Goal: Navigation & Orientation: Find specific page/section

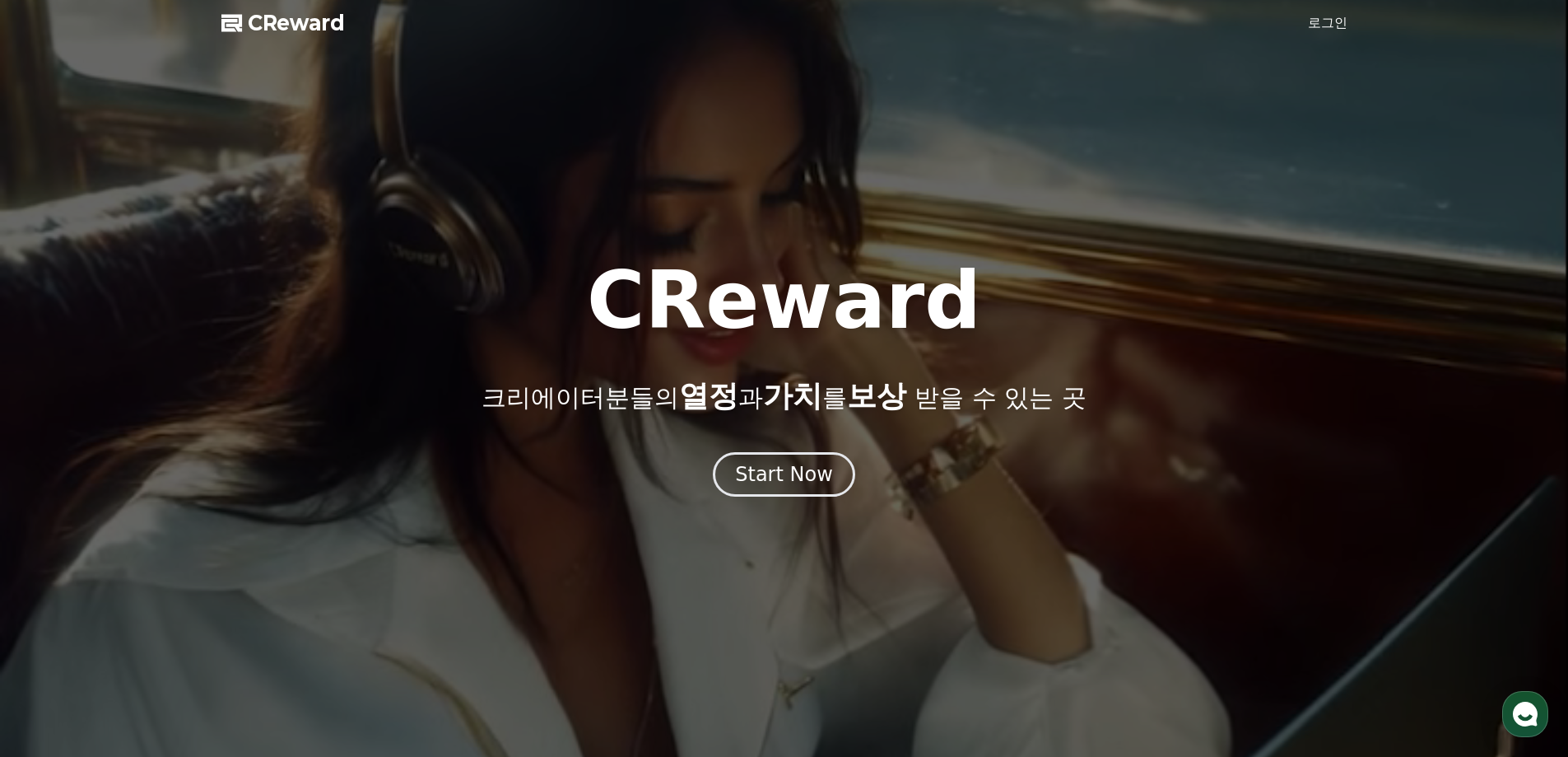
click at [1320, 20] on link "로그인" at bounding box center [1327, 23] width 39 height 20
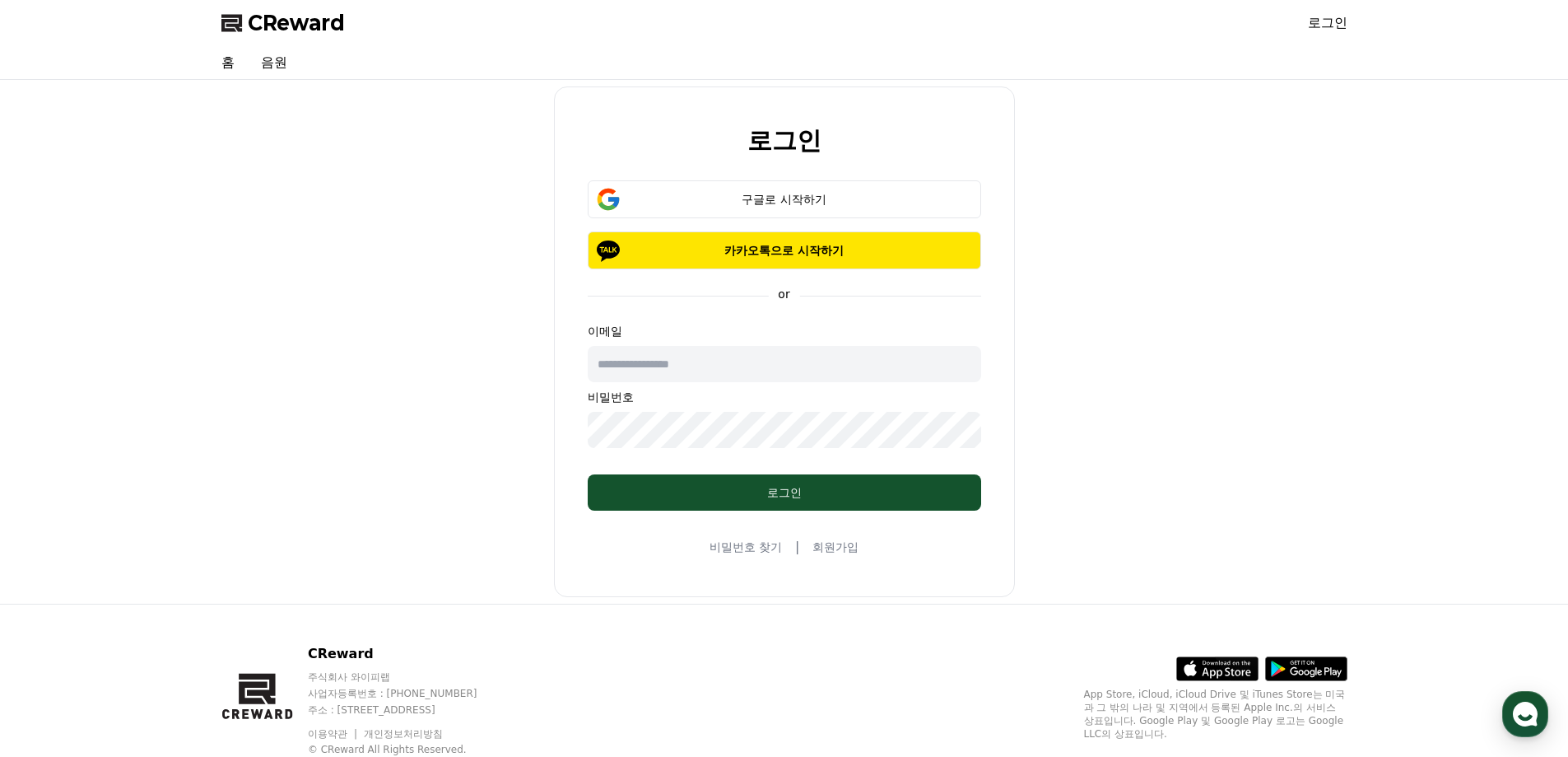
click at [722, 357] on input "text" at bounding box center [784, 364] width 393 height 36
type input "**********"
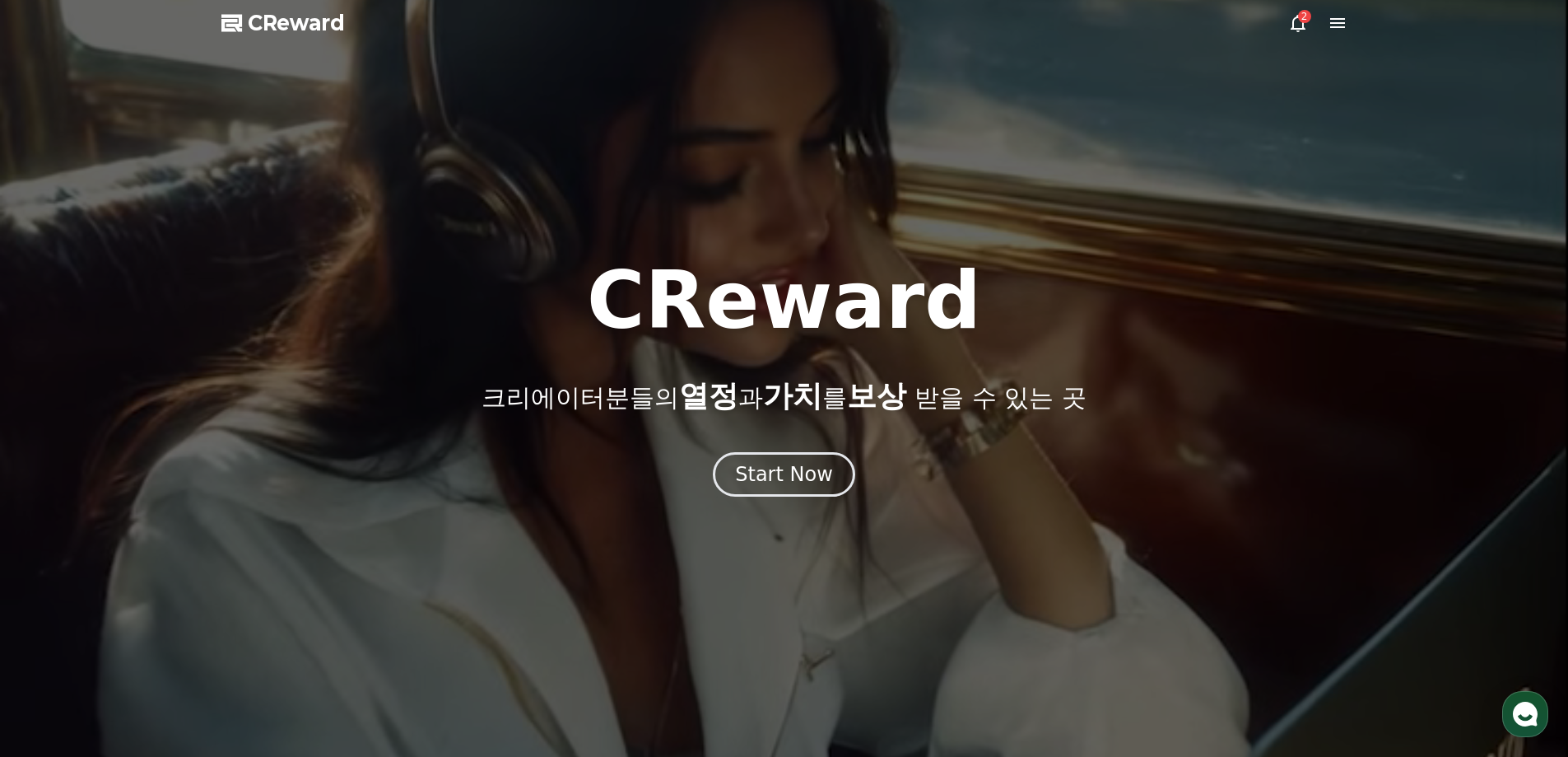
click at [1284, 21] on div at bounding box center [784, 378] width 1568 height 757
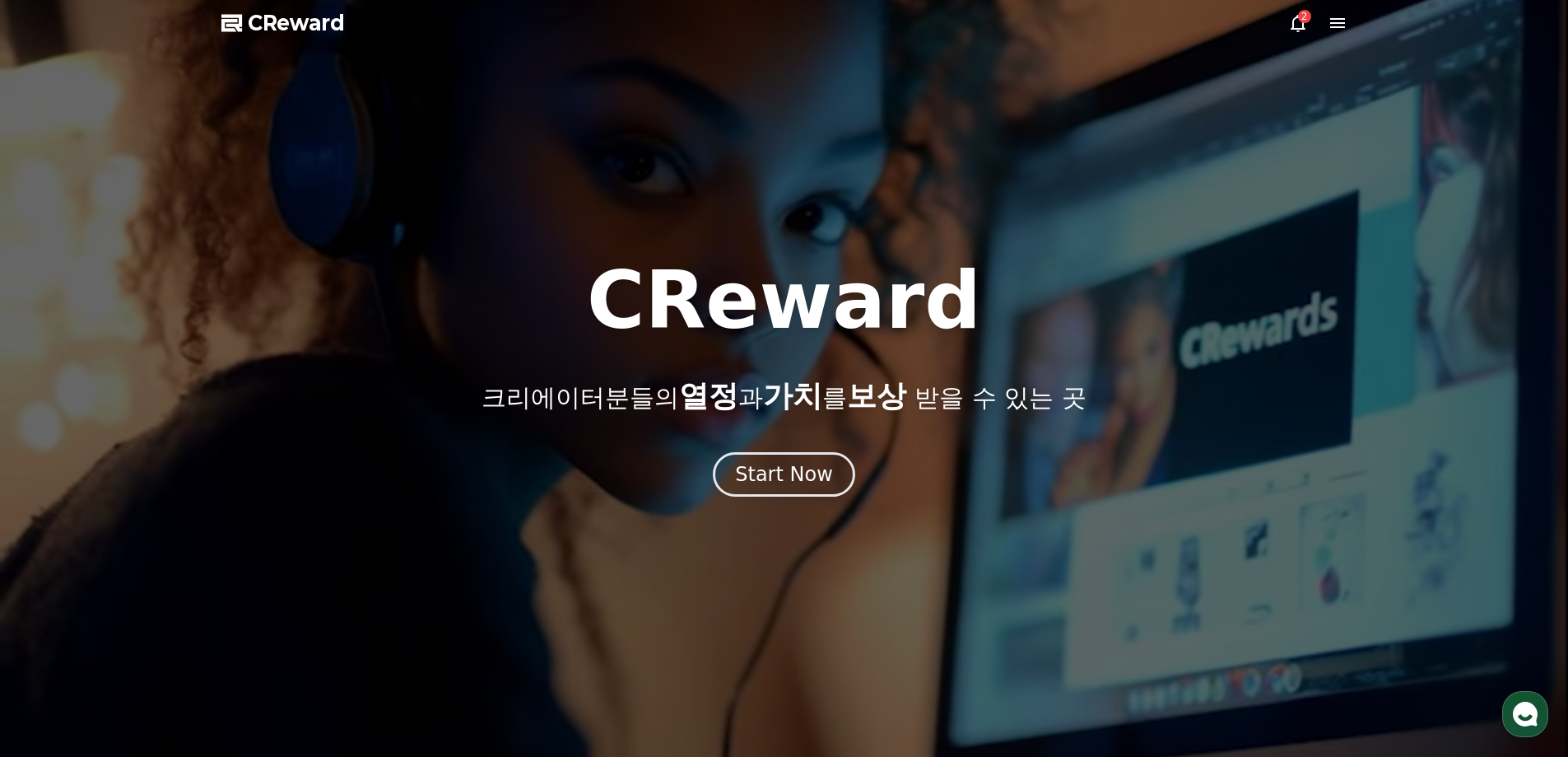
click at [1297, 22] on icon at bounding box center [1298, 23] width 20 height 20
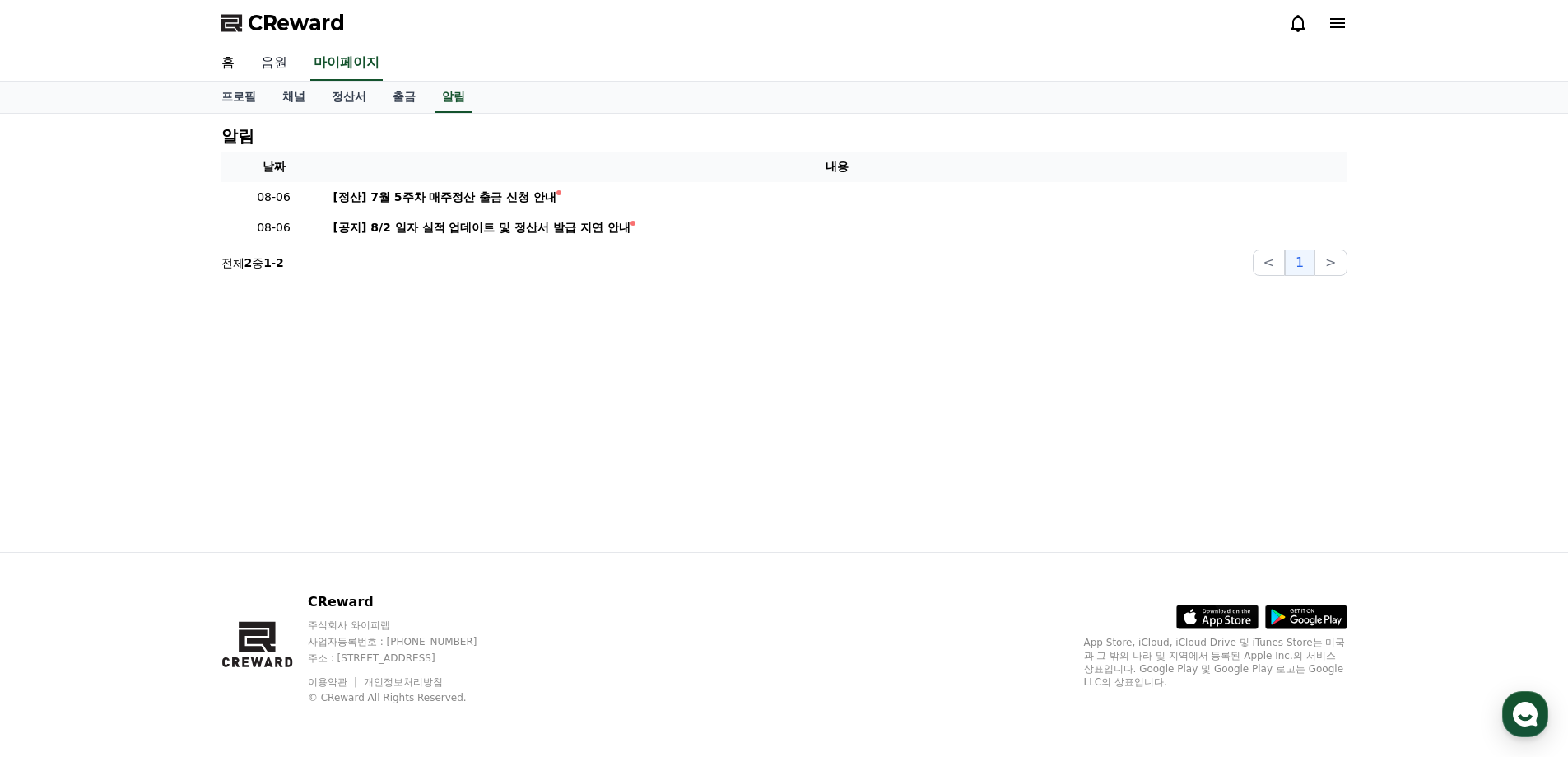
click at [269, 67] on link "음원" at bounding box center [274, 63] width 52 height 34
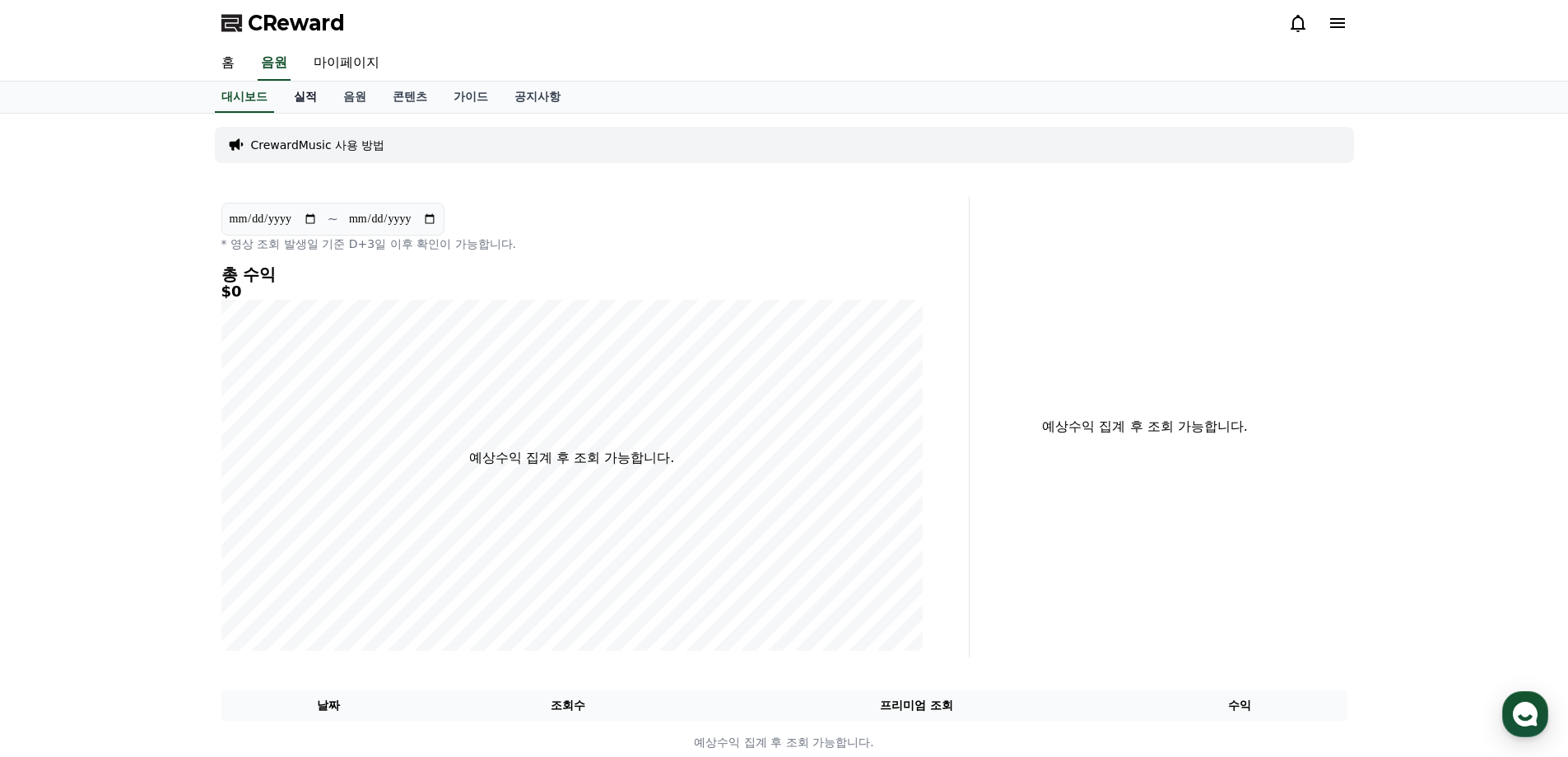
click at [310, 97] on link "실적" at bounding box center [305, 96] width 50 height 32
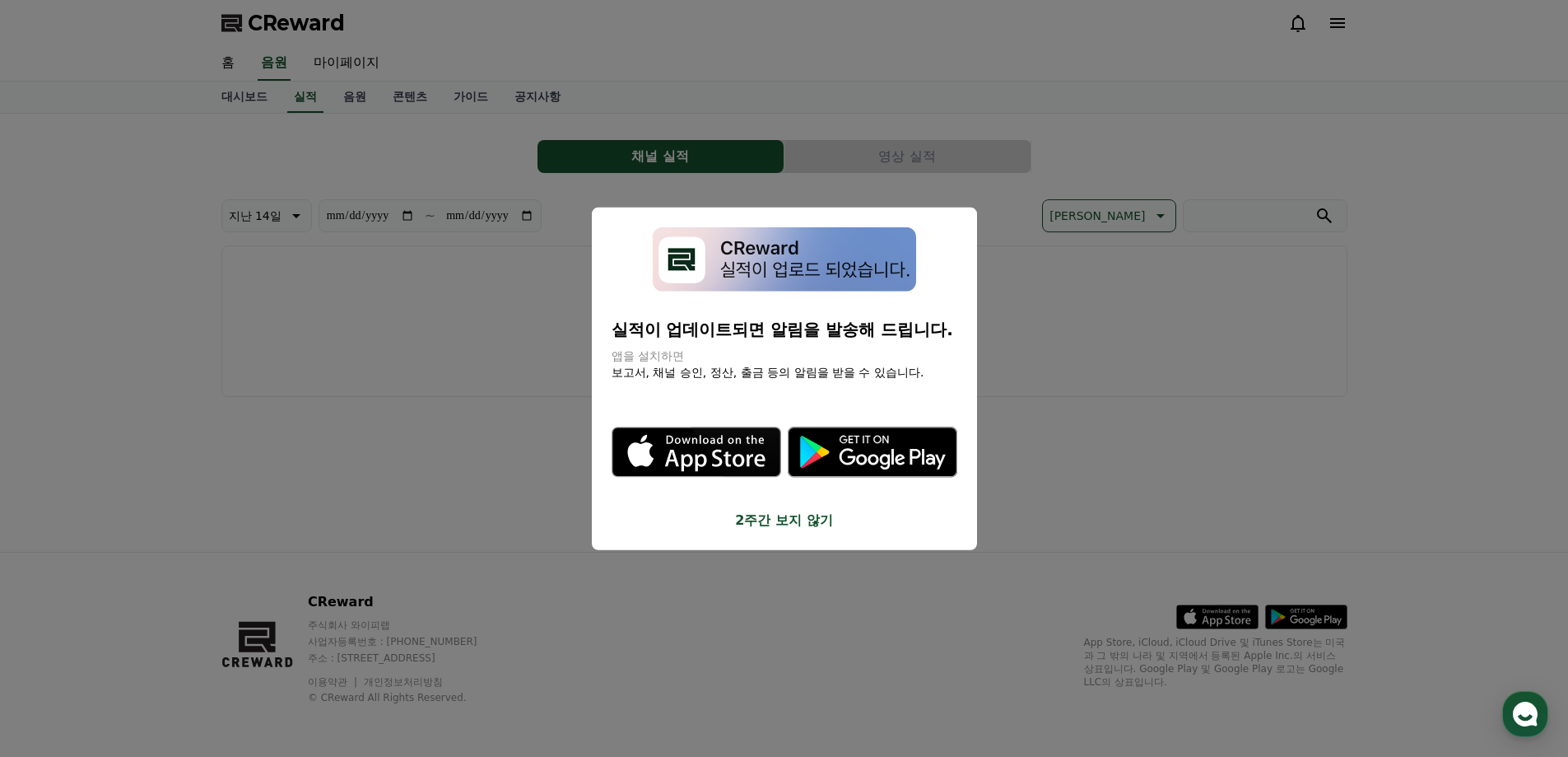
click at [793, 519] on button "2주간 보지 않기" at bounding box center [784, 520] width 345 height 20
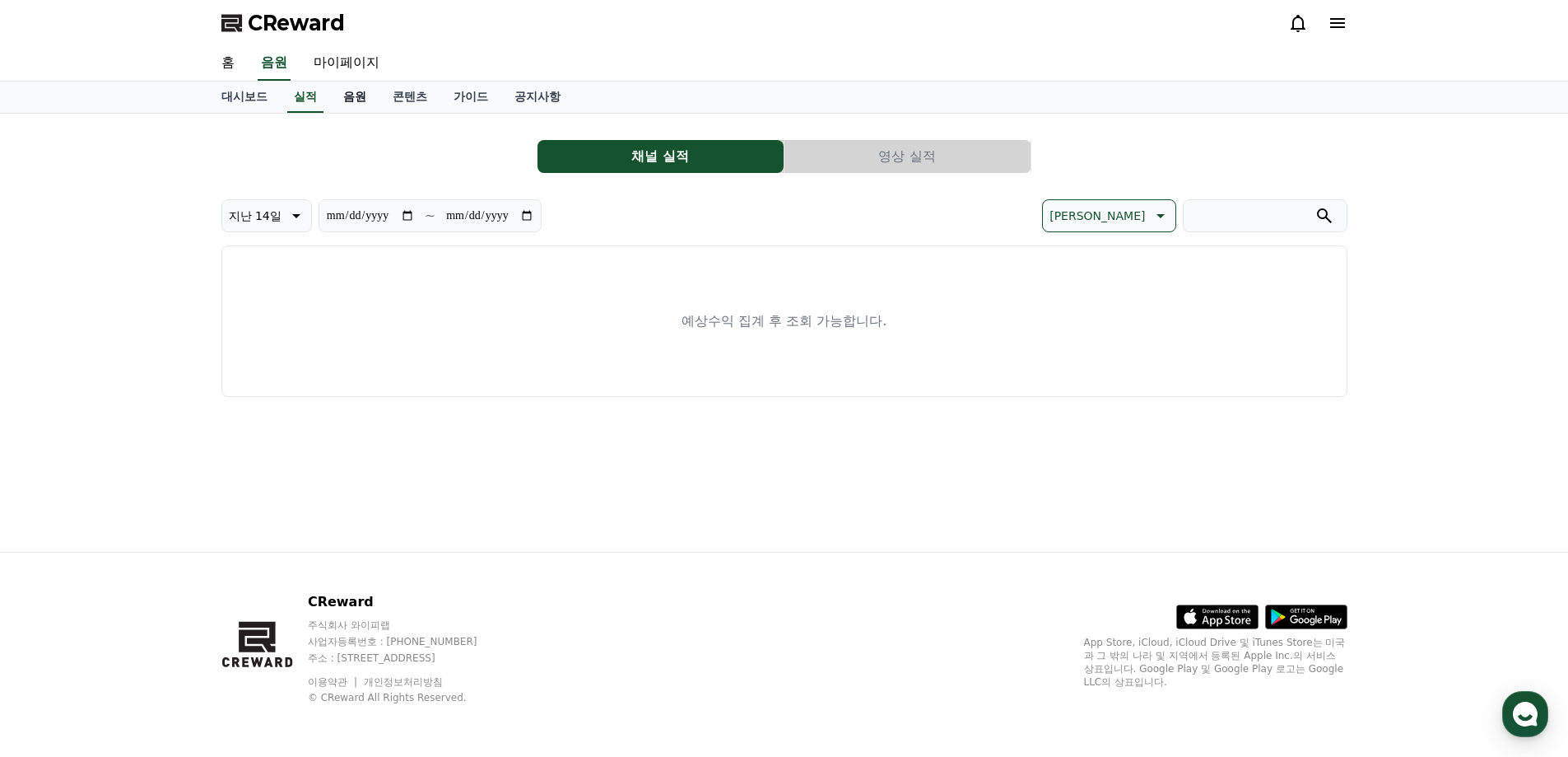
click at [348, 97] on link "음원" at bounding box center [355, 96] width 50 height 32
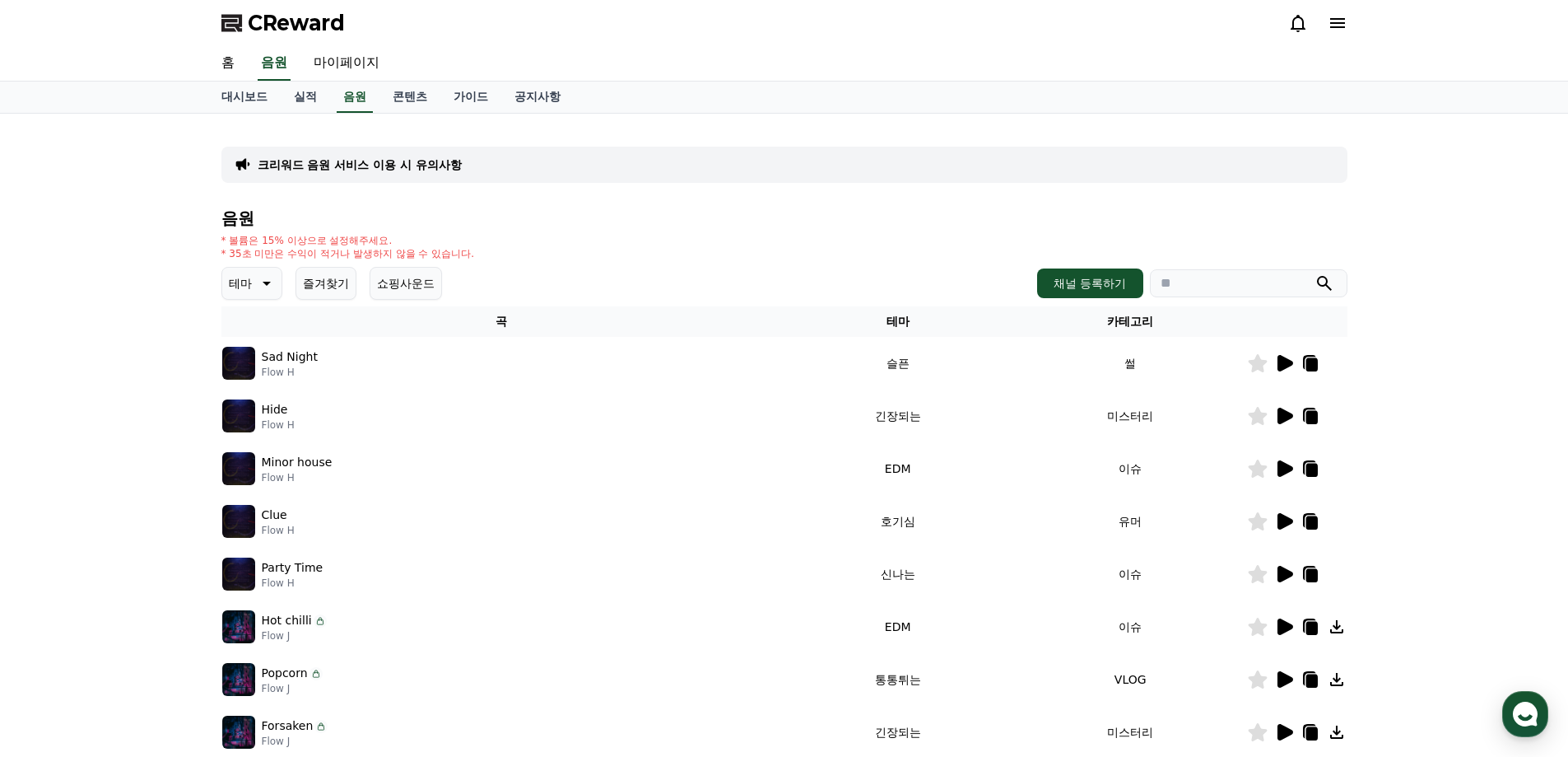
click at [1286, 363] on icon at bounding box center [1286, 363] width 15 height 16
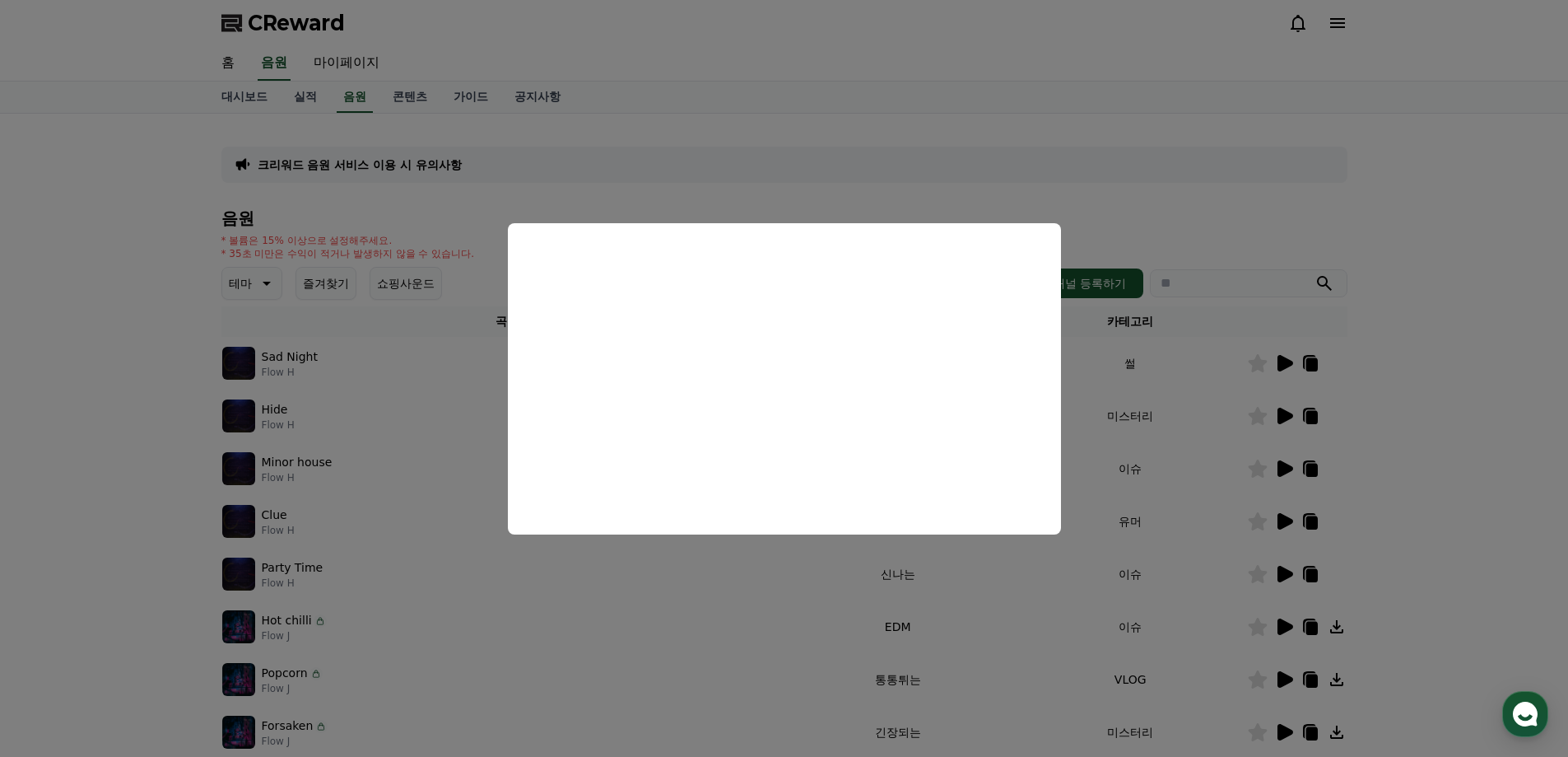
click at [977, 124] on button "close modal" at bounding box center [784, 378] width 1568 height 757
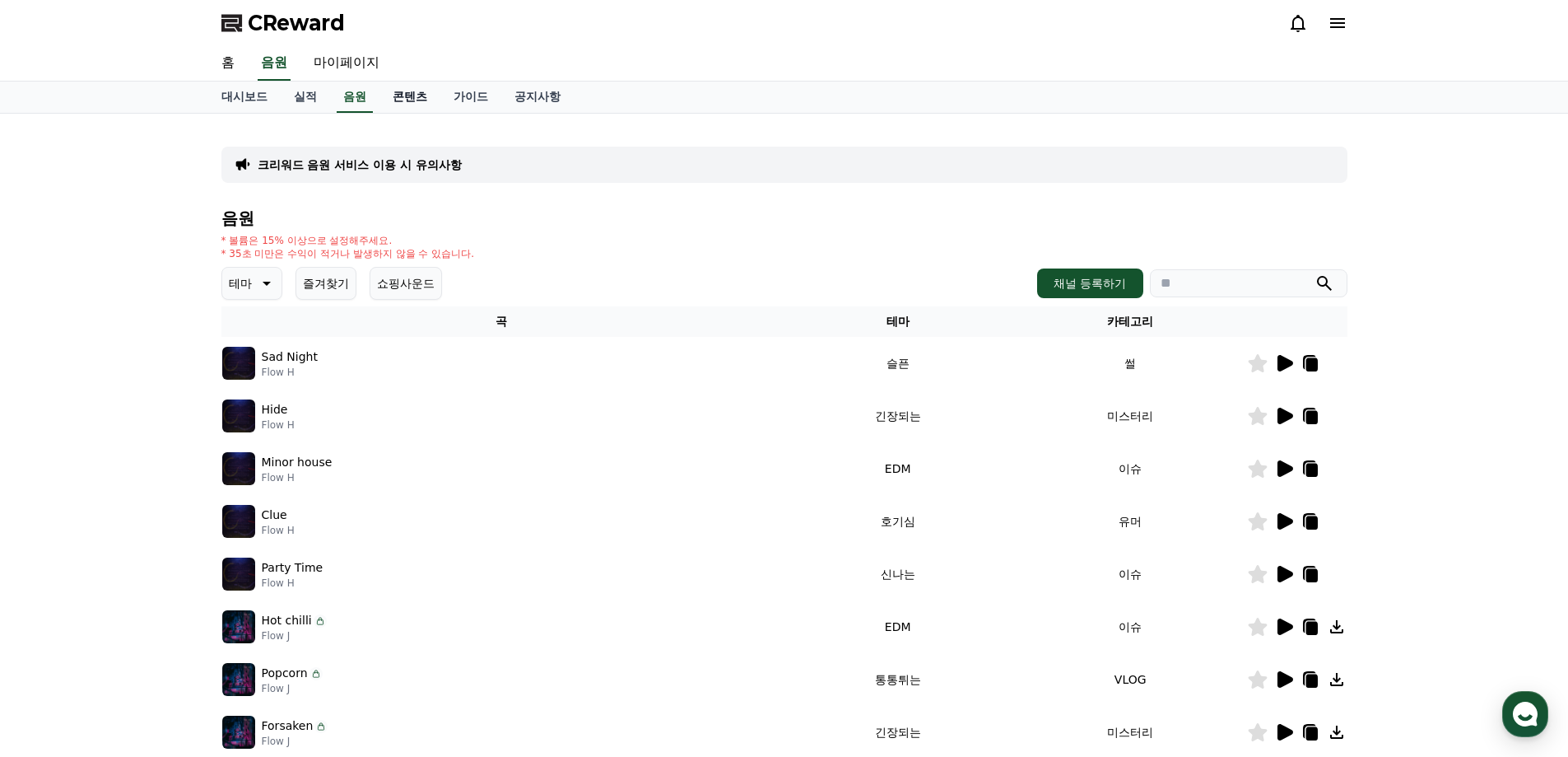
click at [415, 106] on link "콘텐츠" at bounding box center [410, 96] width 61 height 32
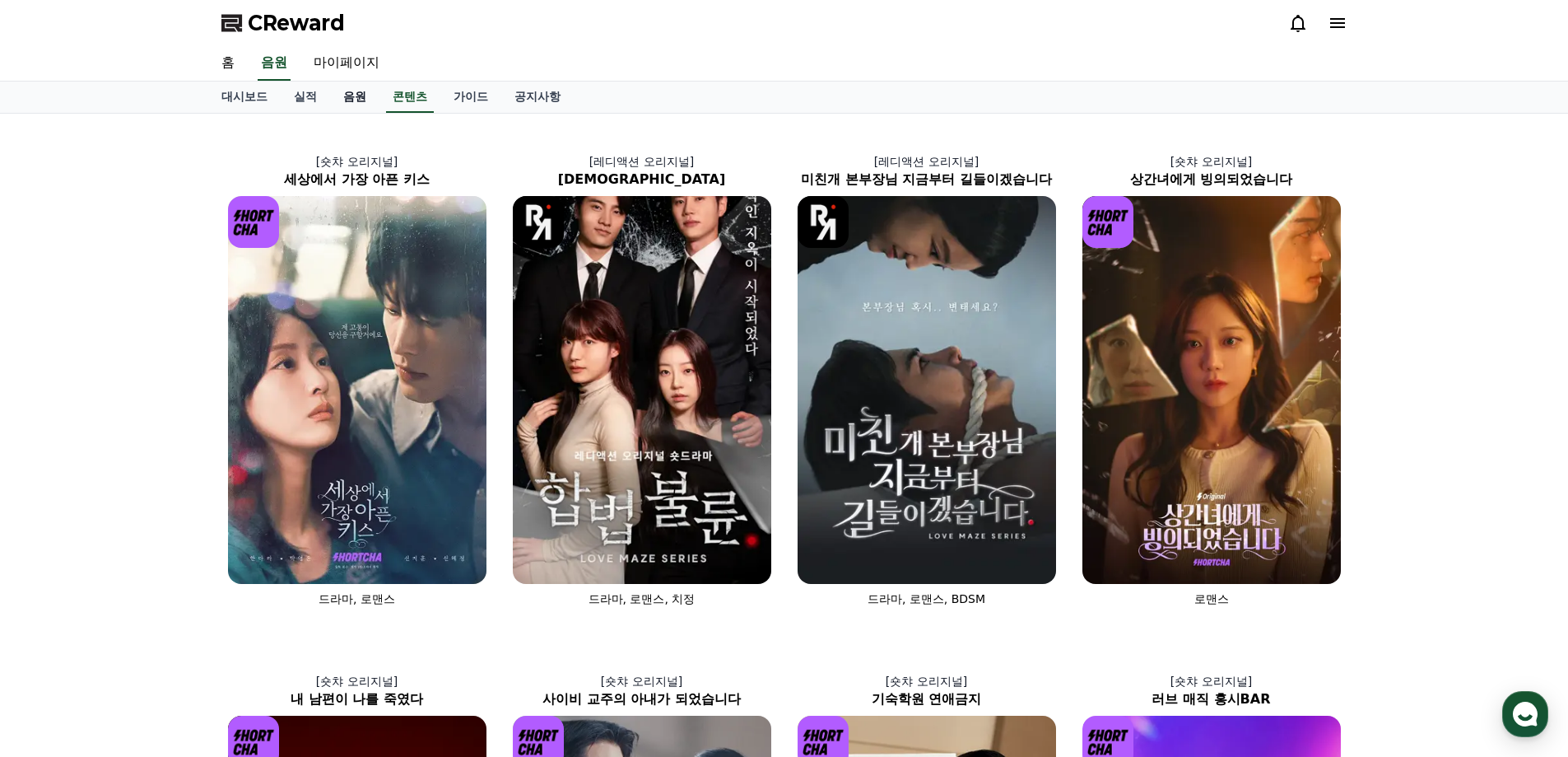
click at [352, 104] on link "음원" at bounding box center [355, 96] width 50 height 32
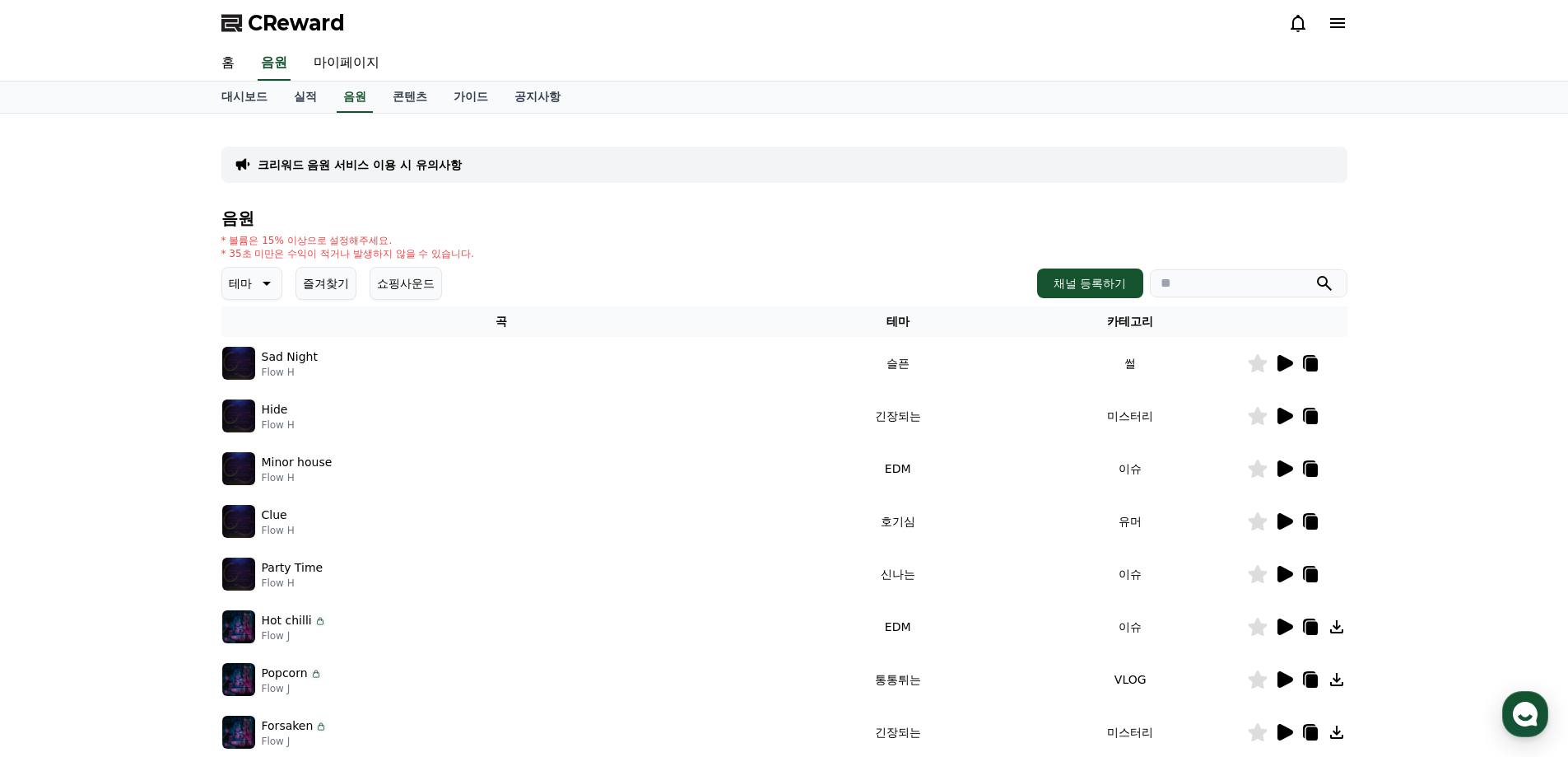
click at [247, 285] on p "테마" at bounding box center [240, 284] width 23 height 23
click at [245, 418] on button "밝은" at bounding box center [242, 416] width 36 height 36
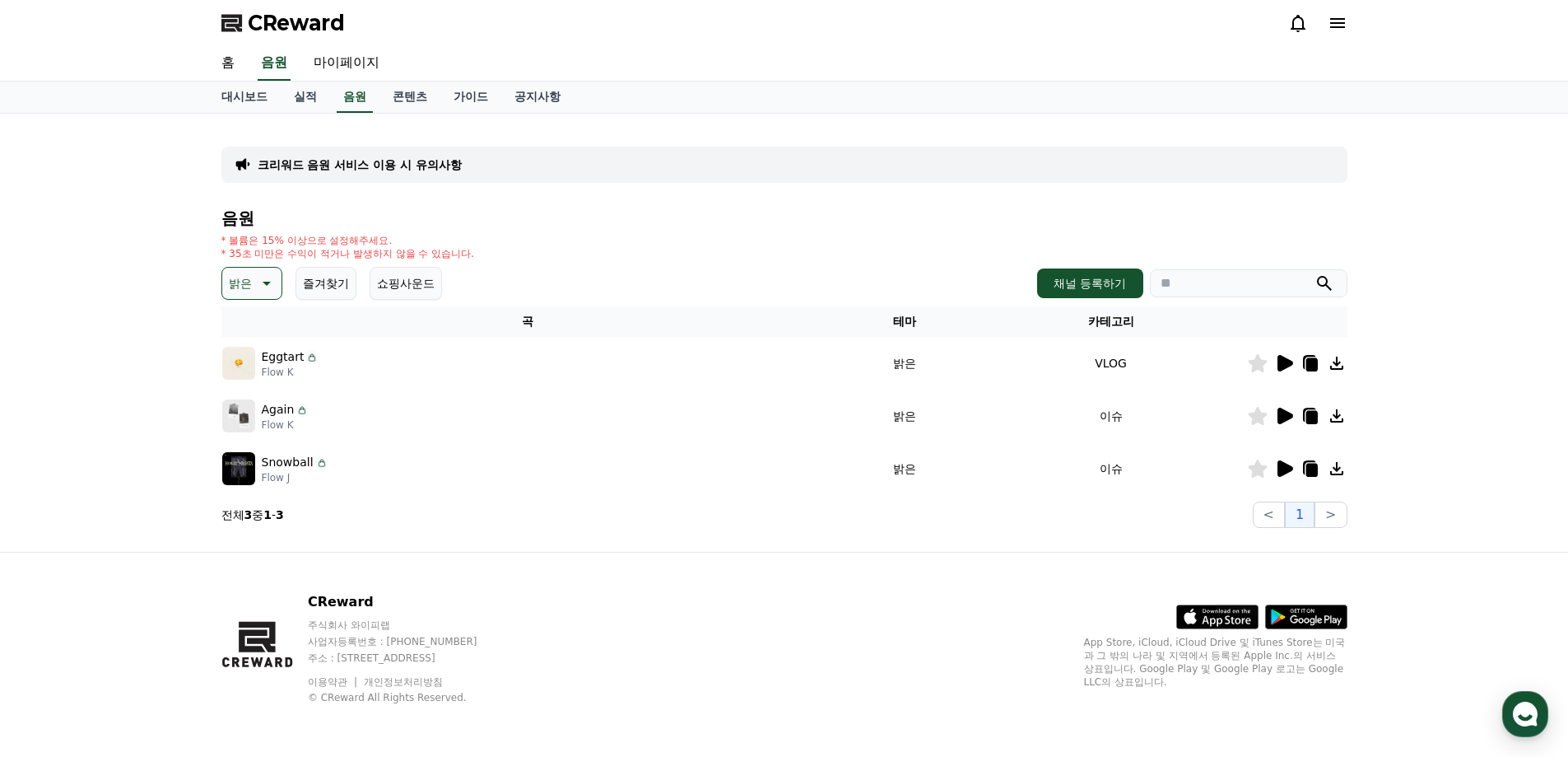
click at [254, 279] on button "밝은" at bounding box center [252, 283] width 61 height 32
click at [1119, 361] on td "VLOG" at bounding box center [1111, 363] width 272 height 53
click at [310, 363] on icon at bounding box center [312, 357] width 13 height 13
click at [305, 358] on icon at bounding box center [312, 357] width 13 height 13
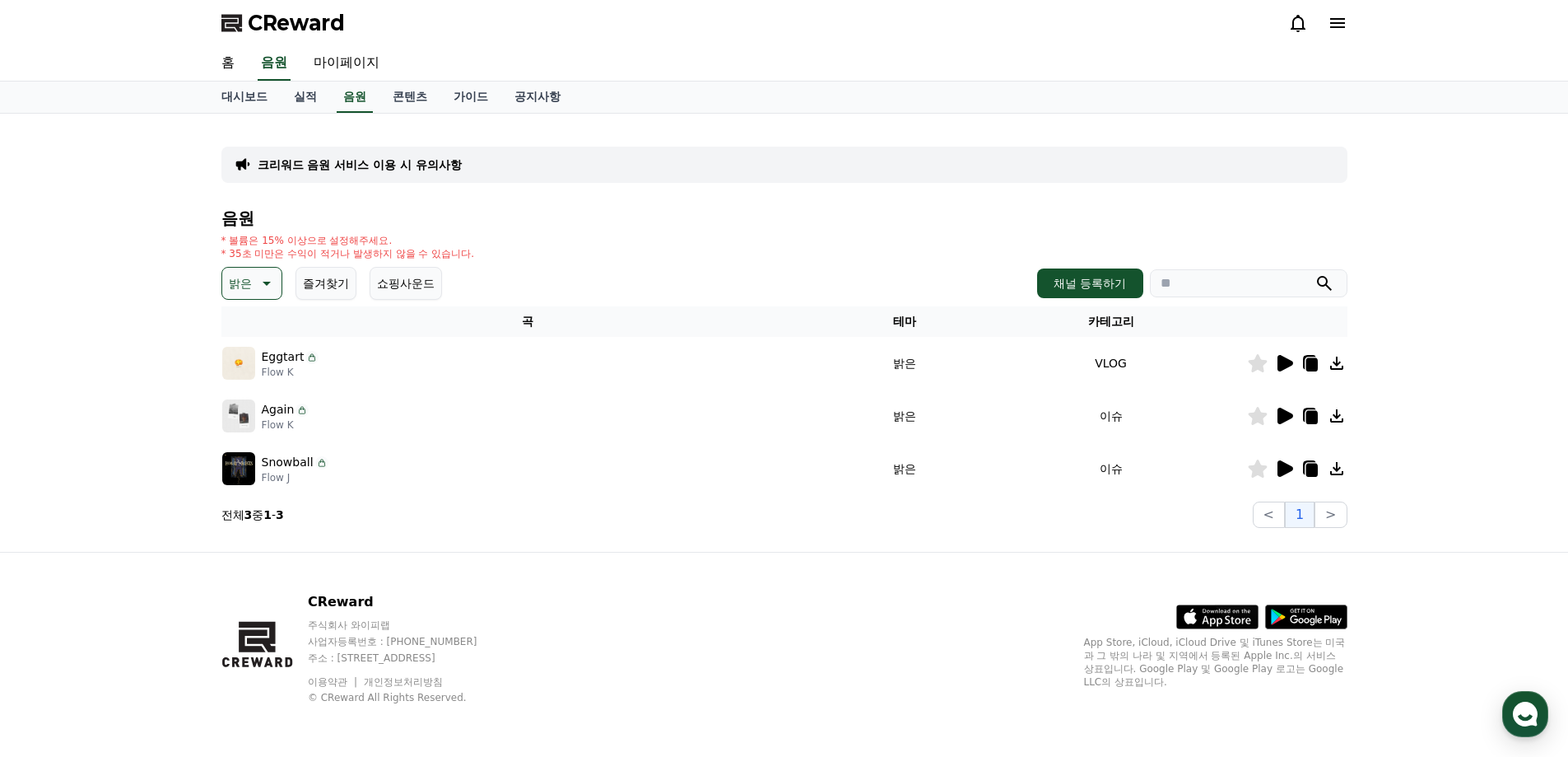
click at [305, 358] on icon at bounding box center [312, 357] width 13 height 13
click at [1297, 362] on div at bounding box center [1297, 363] width 98 height 20
click at [1289, 362] on icon at bounding box center [1286, 363] width 15 height 16
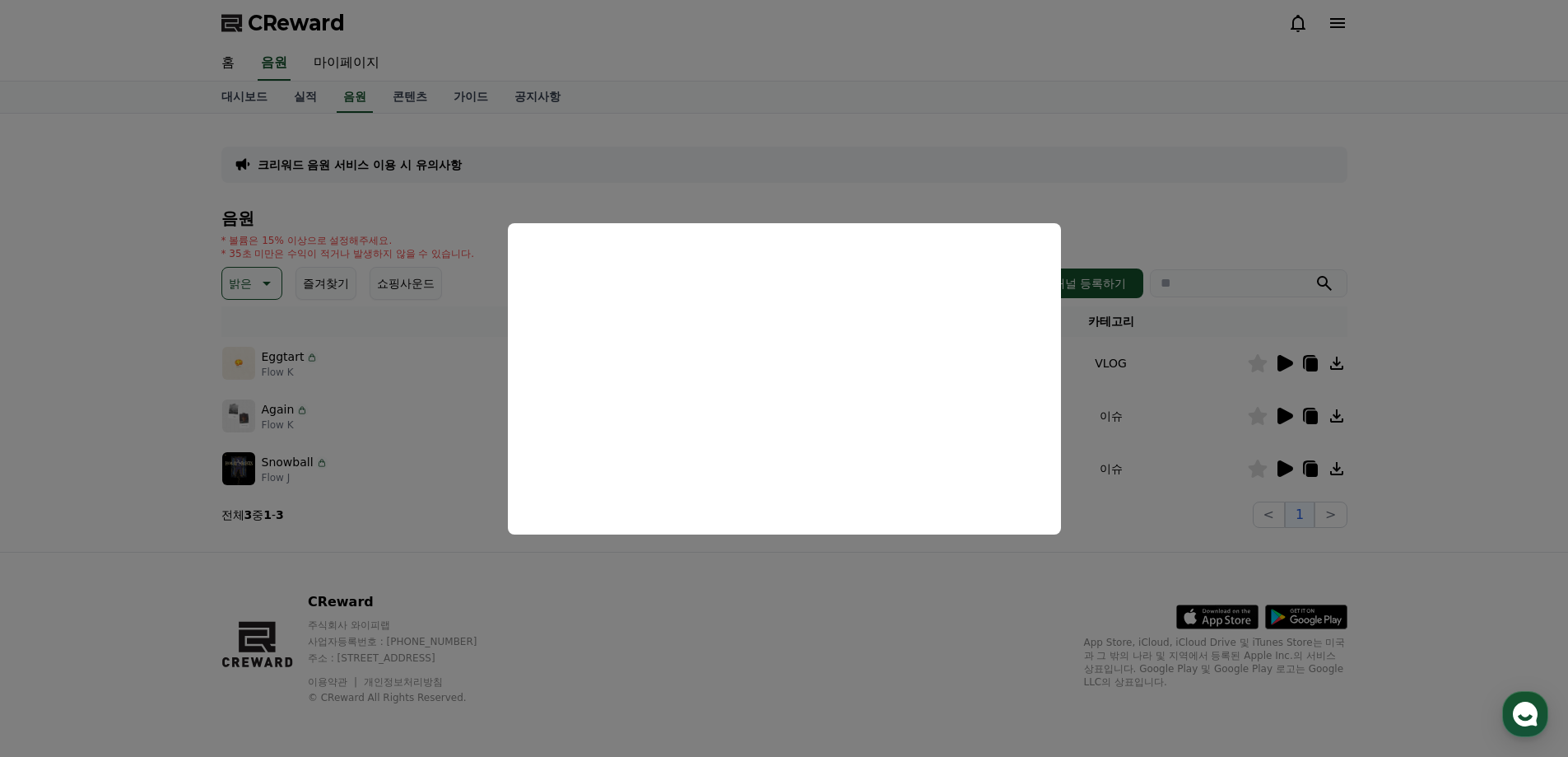
click at [1392, 167] on button "close modal" at bounding box center [784, 378] width 1568 height 757
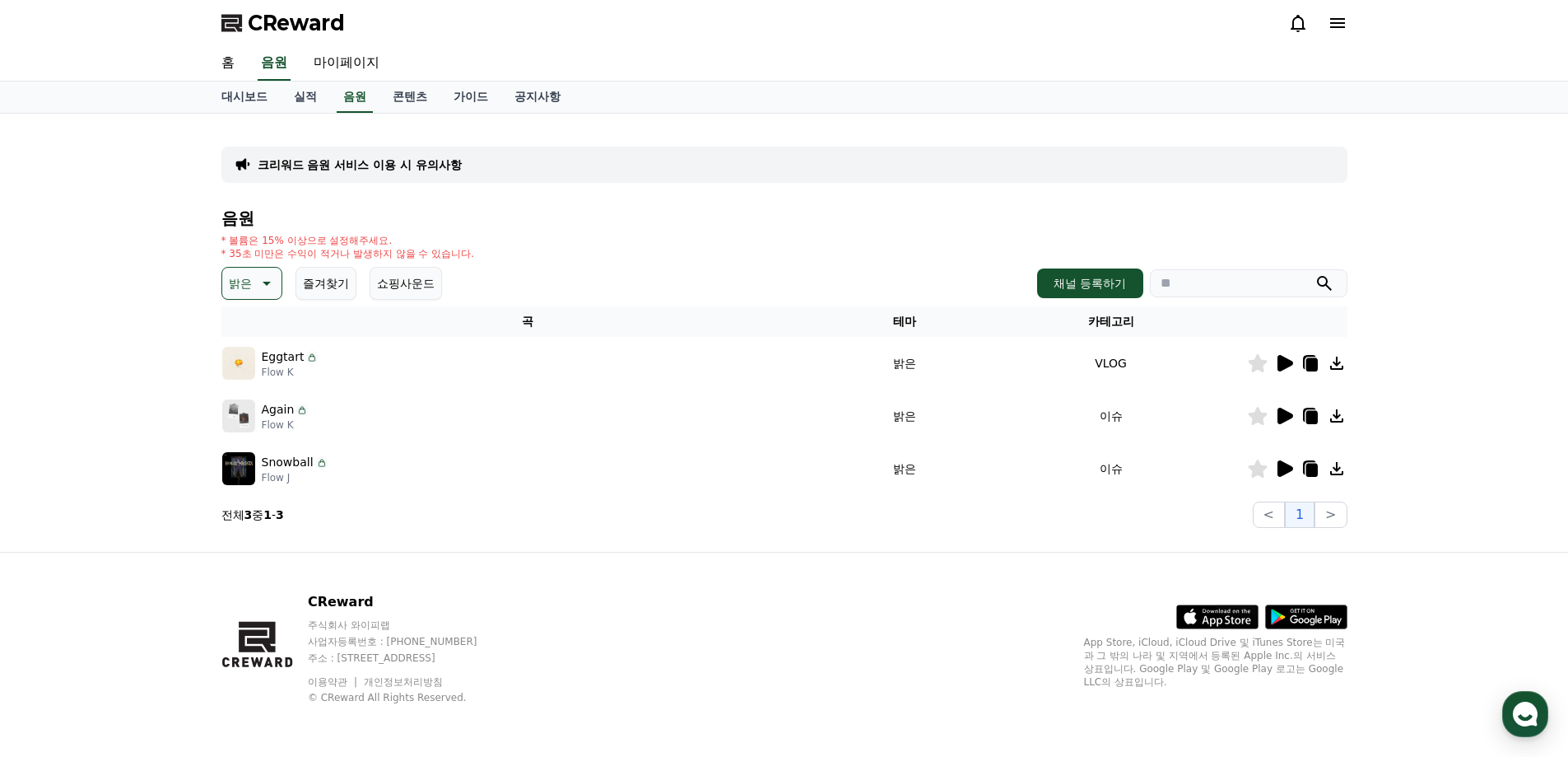
click at [1286, 415] on icon at bounding box center [1286, 415] width 15 height 16
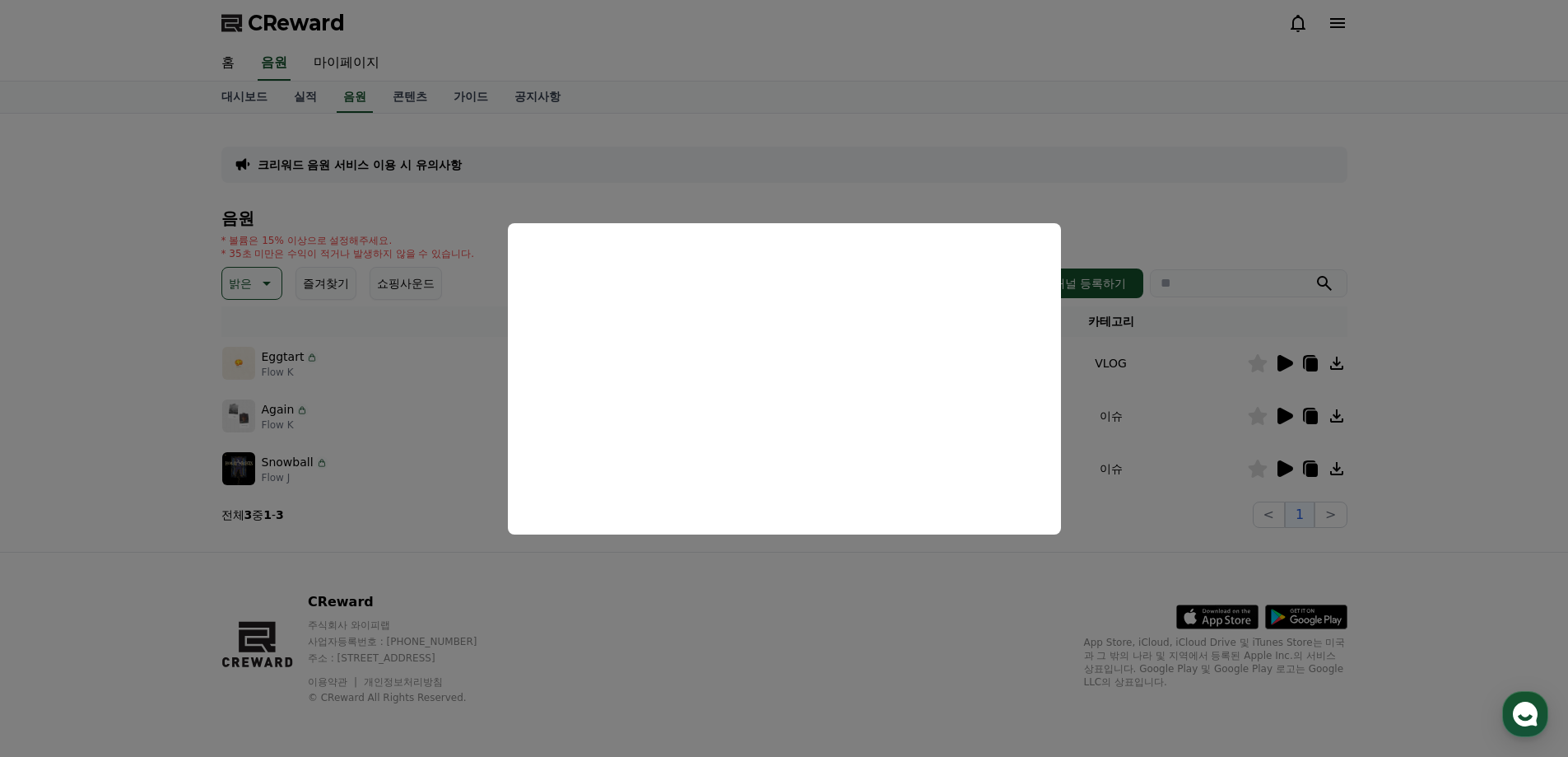
click at [1450, 156] on button "close modal" at bounding box center [784, 378] width 1568 height 757
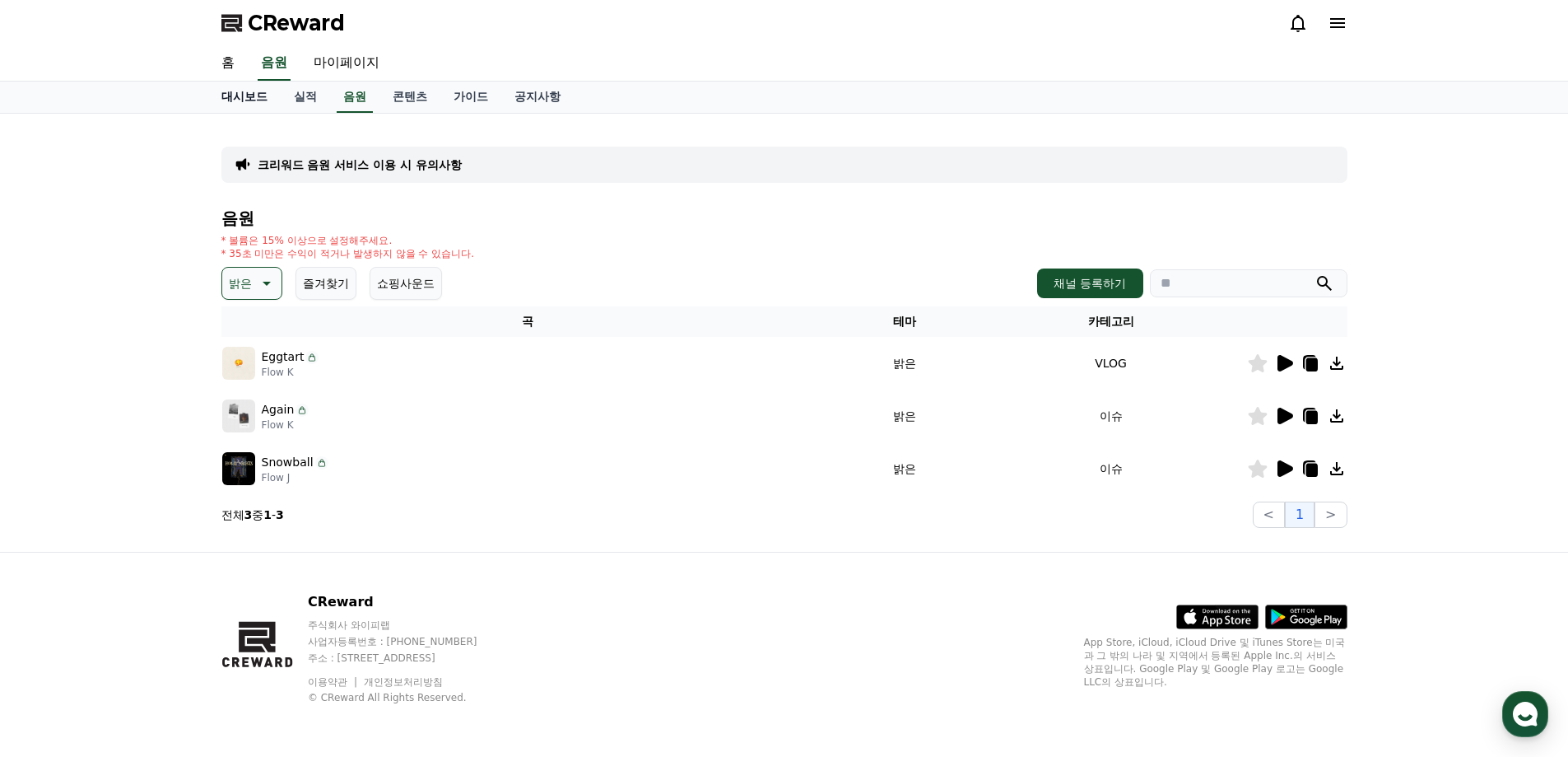
click at [241, 104] on link "대시보드" at bounding box center [244, 96] width 73 height 32
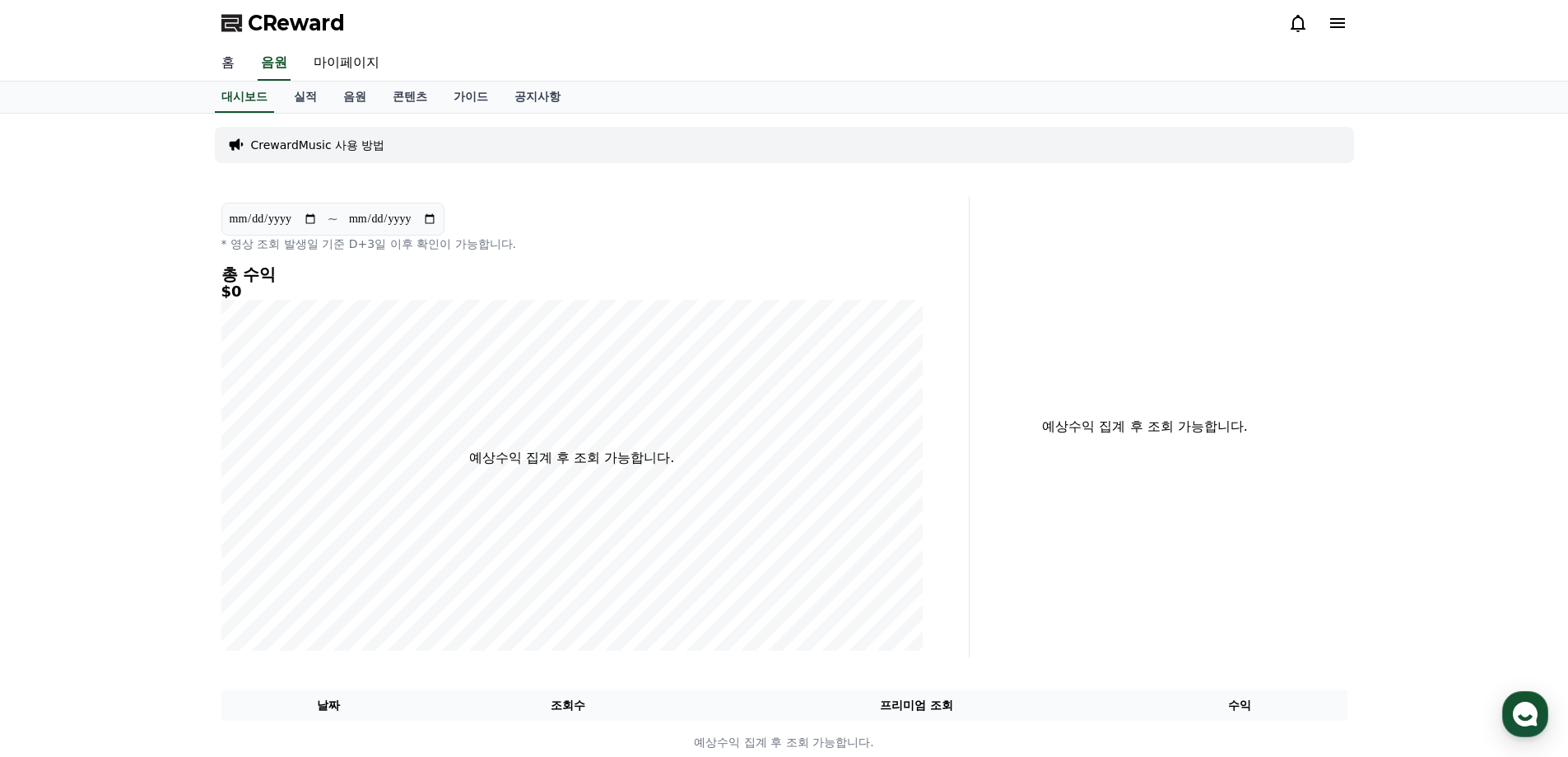
click at [226, 63] on link "홈" at bounding box center [227, 63] width 39 height 34
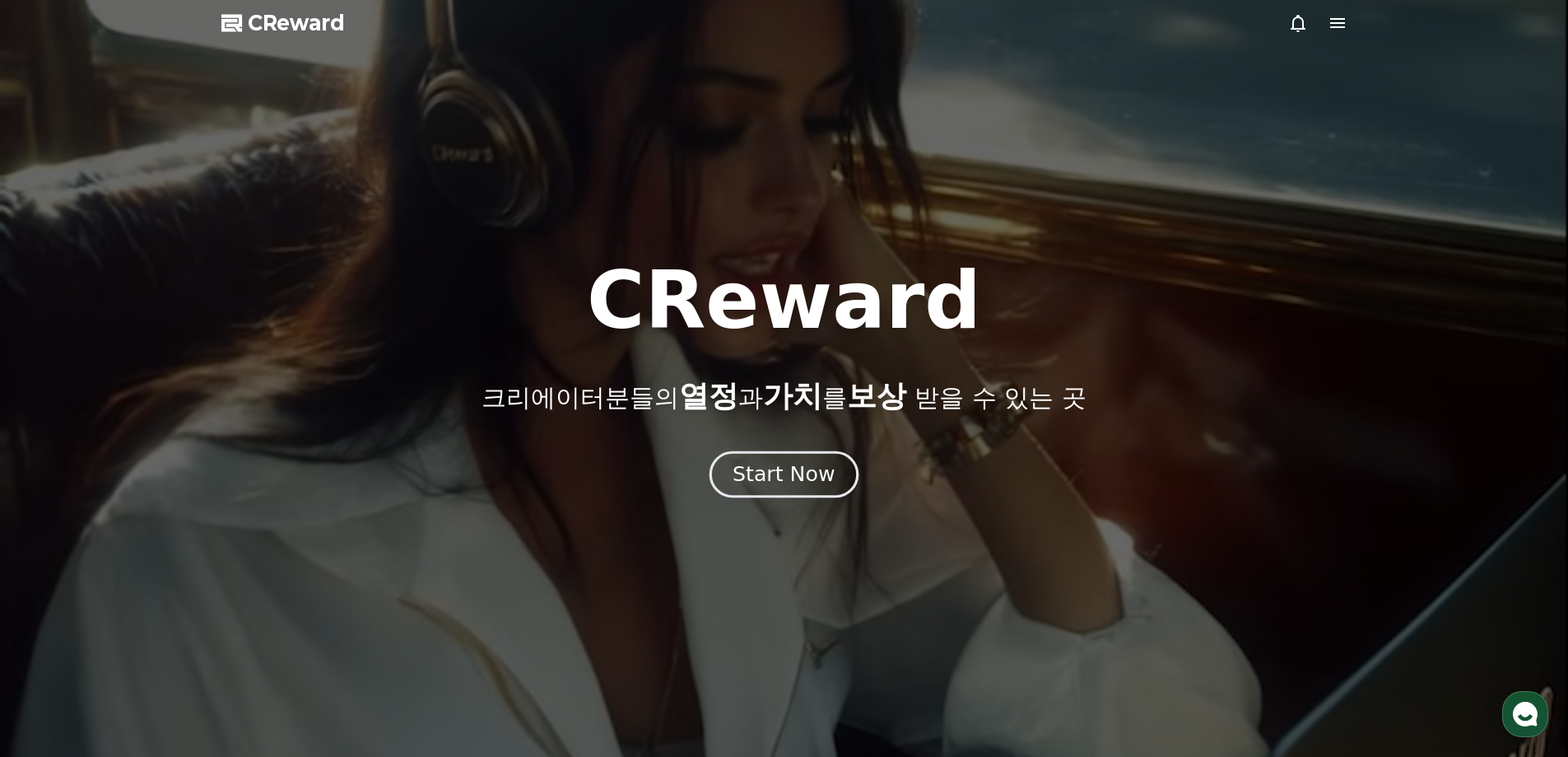
click at [792, 486] on div "Start Now" at bounding box center [784, 473] width 102 height 28
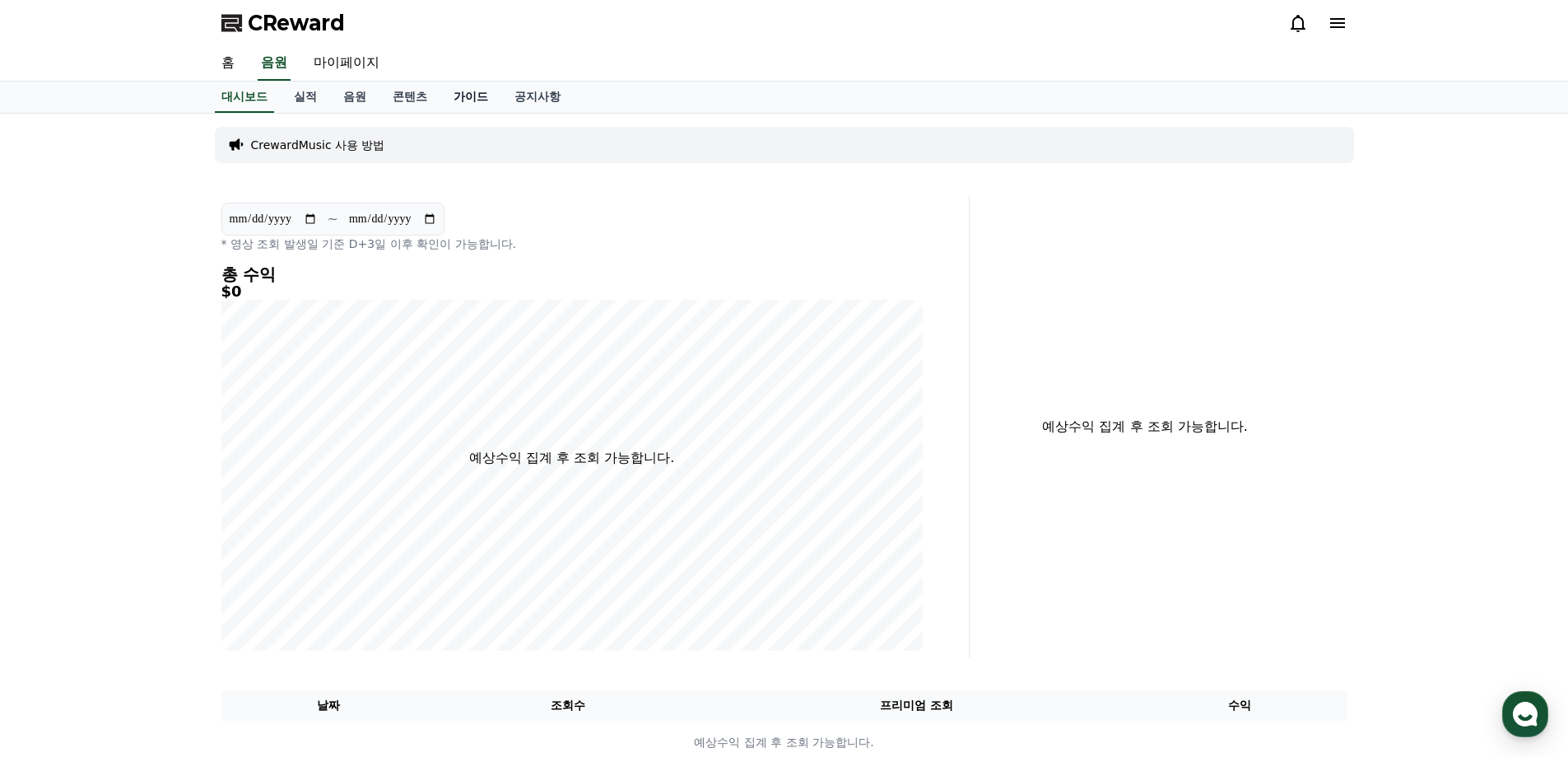
click at [482, 101] on link "가이드" at bounding box center [470, 96] width 61 height 32
